Goal: Task Accomplishment & Management: Understand process/instructions

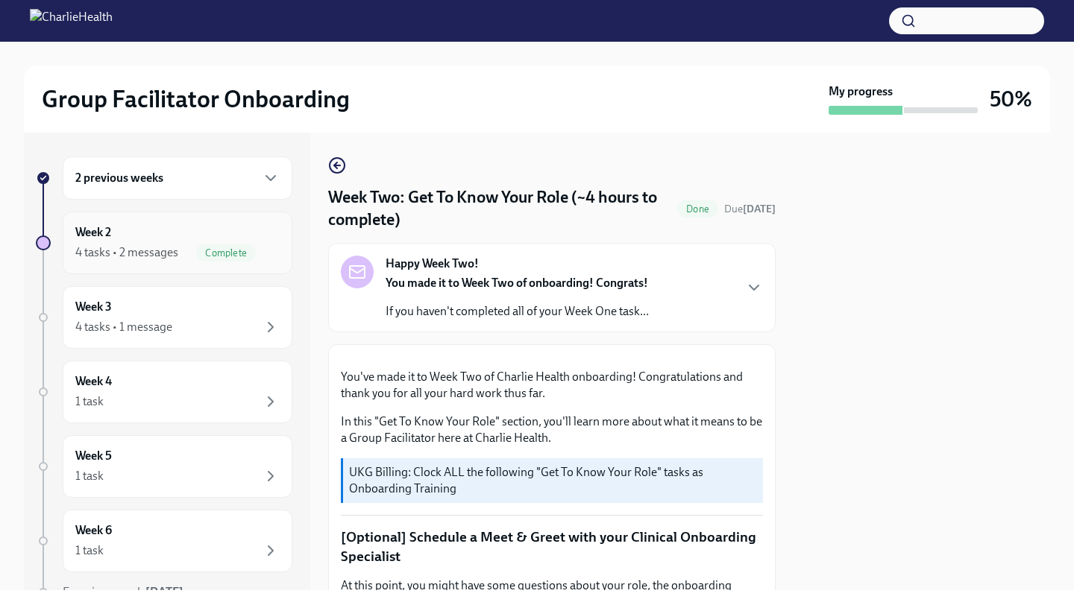
click at [181, 232] on div "Week 2 4 tasks • 2 messages Complete" at bounding box center [177, 242] width 204 height 37
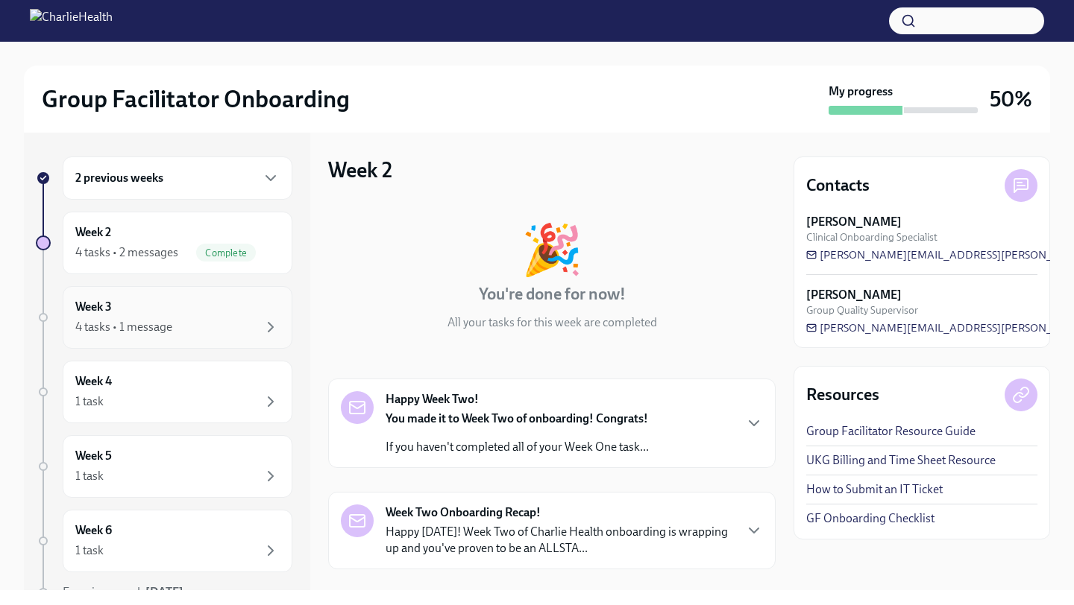
click at [167, 322] on div "4 tasks • 1 message" at bounding box center [123, 327] width 97 height 16
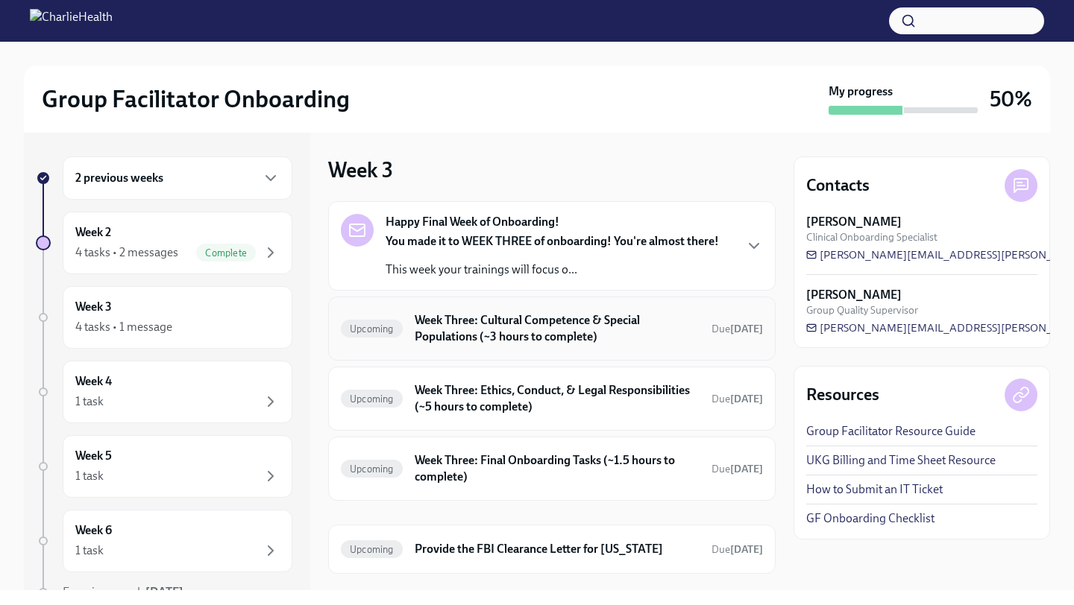
scroll to position [31, 0]
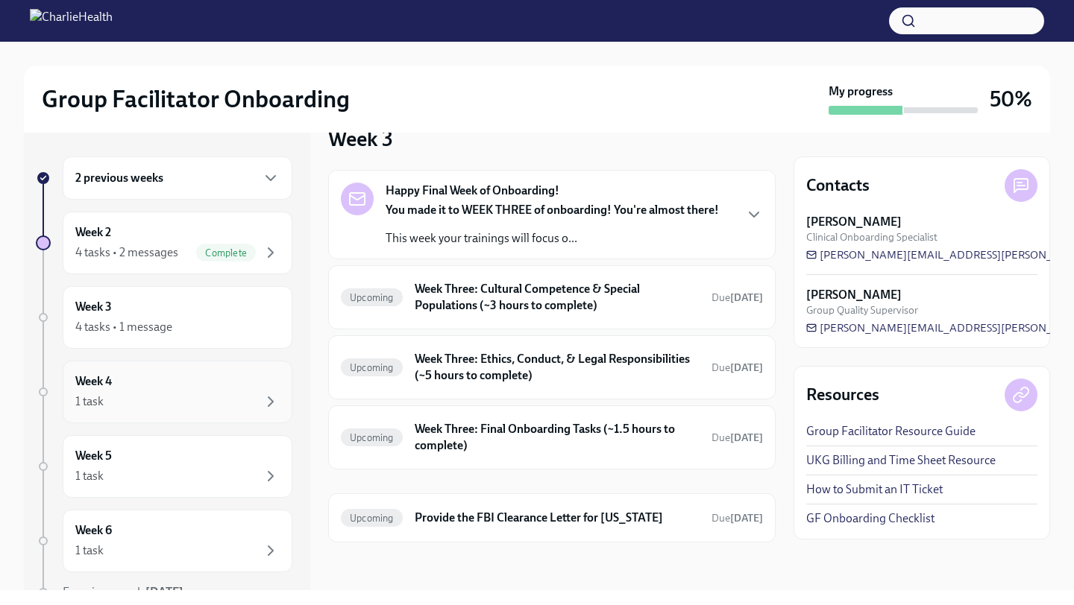
click at [177, 388] on div "Week 4 1 task" at bounding box center [177, 392] width 204 height 37
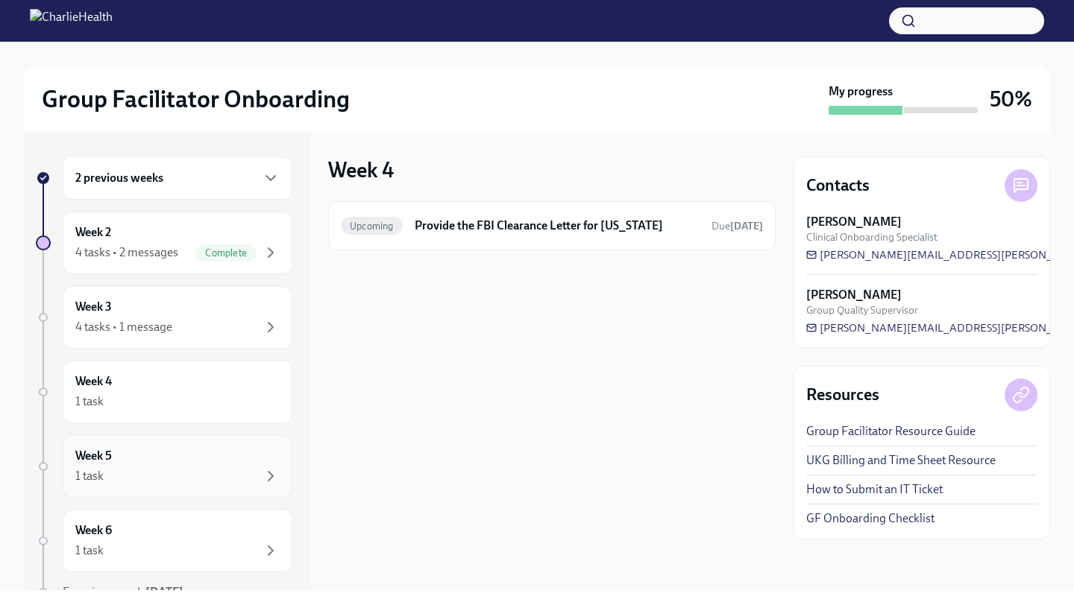
click at [160, 465] on div "Week 5 1 task" at bounding box center [177, 466] width 204 height 37
click at [185, 320] on div "4 tasks • 1 message" at bounding box center [177, 327] width 204 height 18
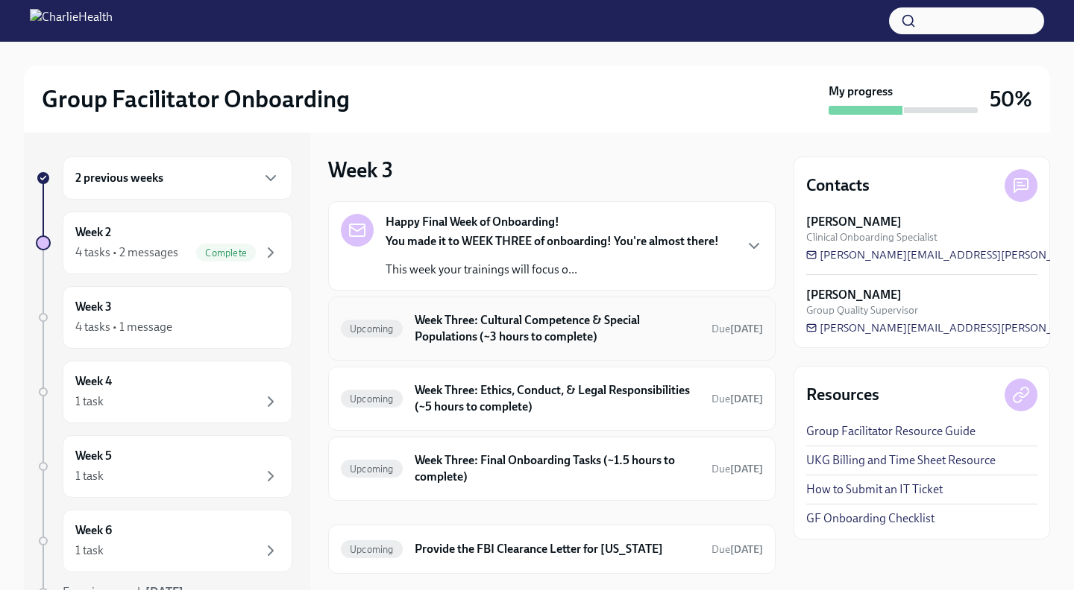
scroll to position [31, 0]
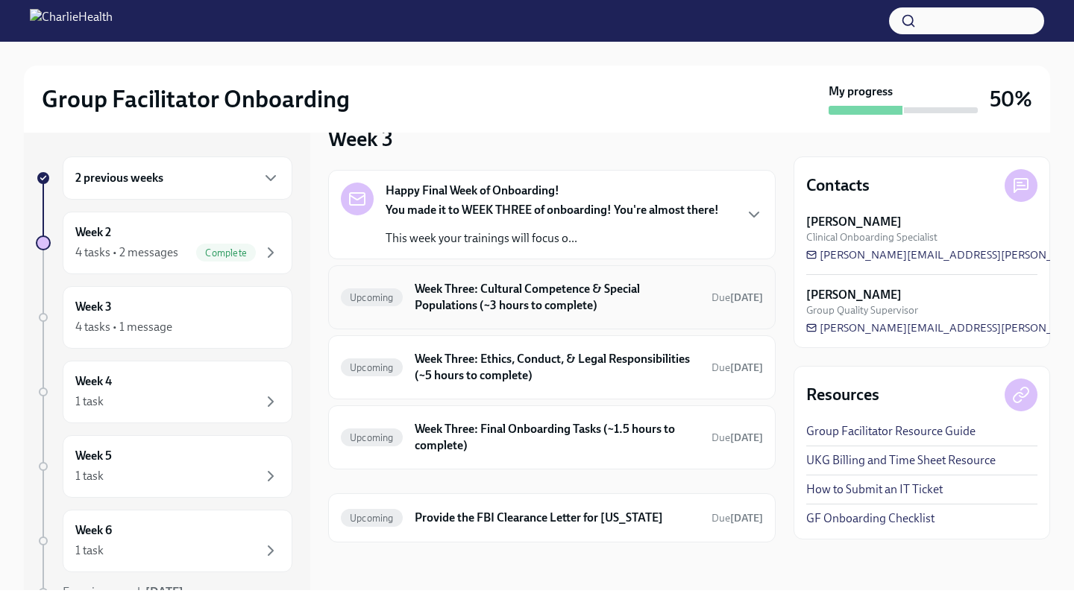
click at [506, 302] on h6 "Week Three: Cultural Competence & Special Populations (~3 hours to complete)" at bounding box center [557, 297] width 285 height 33
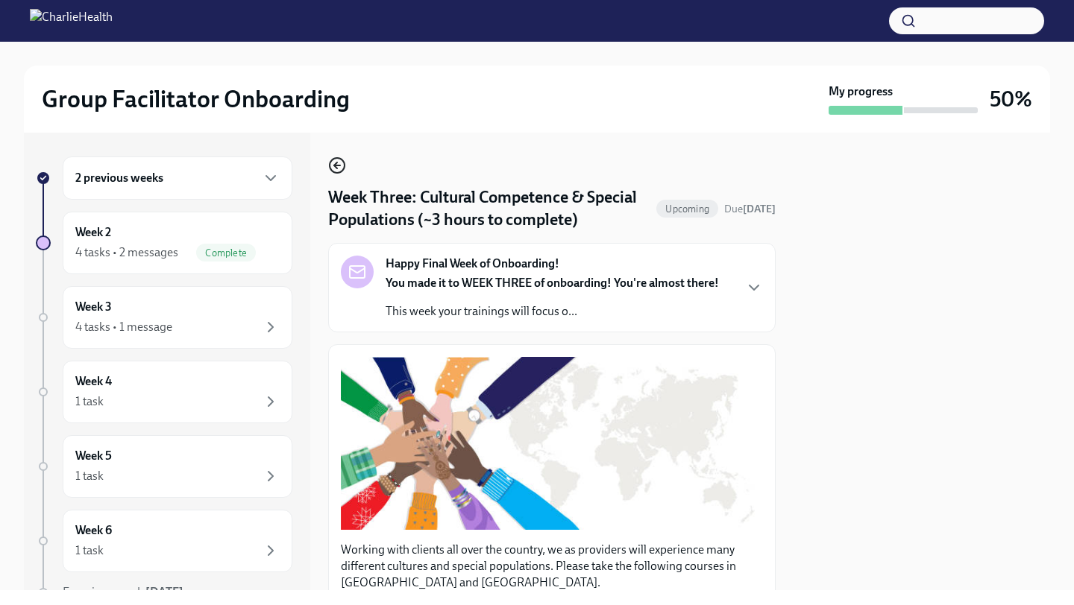
click at [341, 165] on icon "button" at bounding box center [337, 166] width 18 height 18
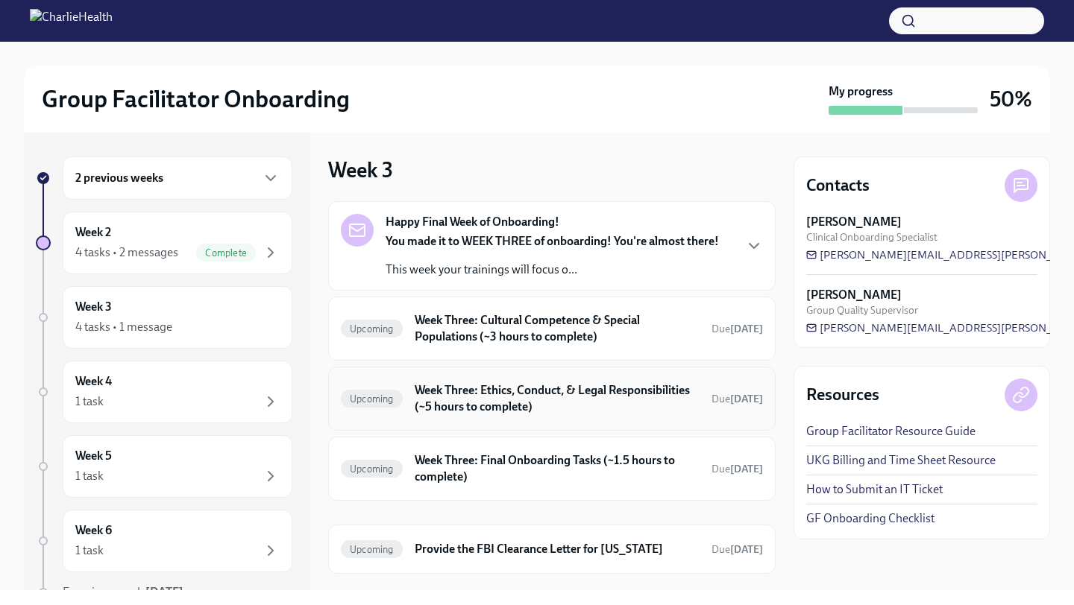
click at [444, 388] on h6 "Week Three: Ethics, Conduct, & Legal Responsibilities (~5 hours to complete)" at bounding box center [557, 399] width 285 height 33
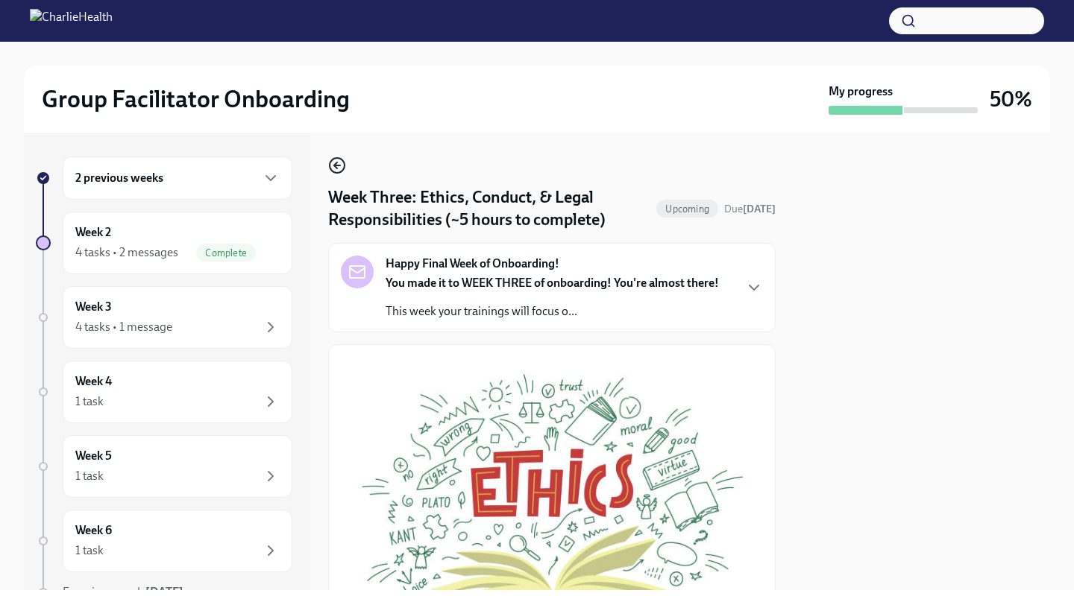
click at [338, 160] on icon "button" at bounding box center [337, 166] width 18 height 18
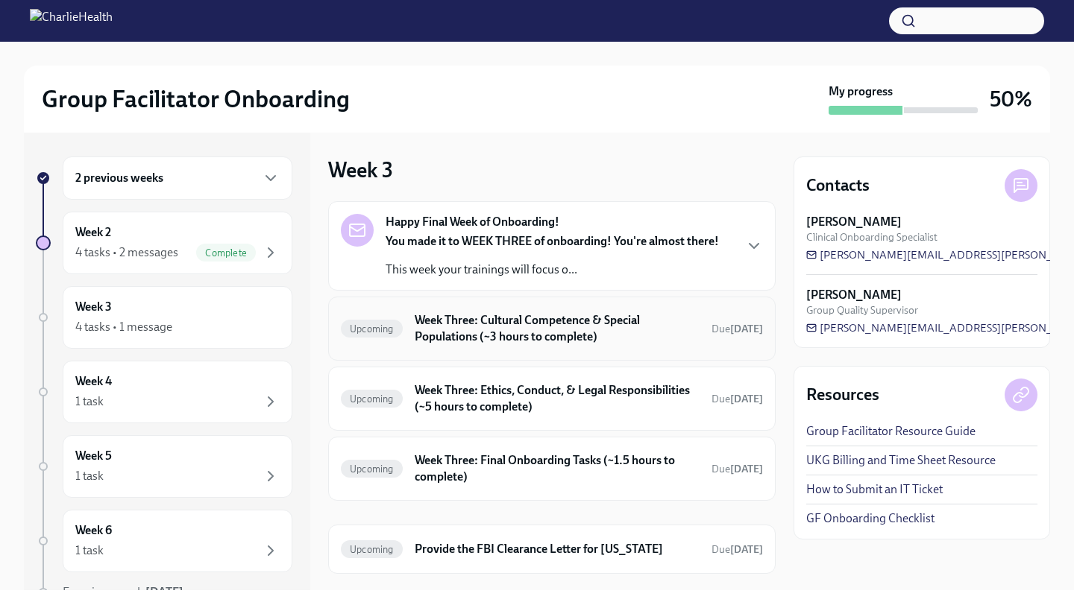
click at [436, 327] on h6 "Week Three: Cultural Competence & Special Populations (~3 hours to complete)" at bounding box center [557, 328] width 285 height 33
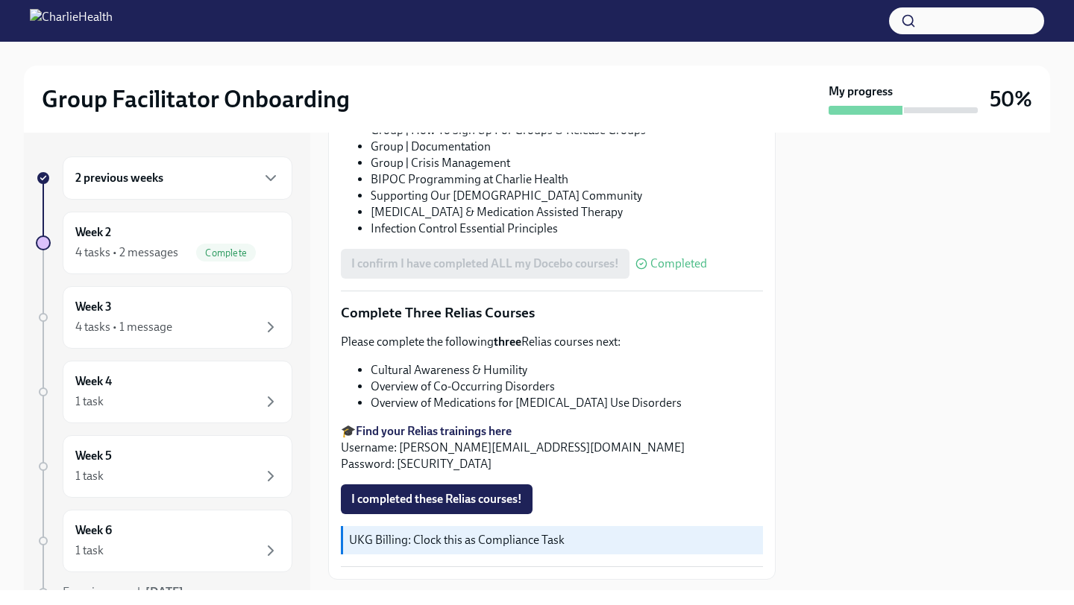
scroll to position [1104, 0]
